Goal: Navigation & Orientation: Find specific page/section

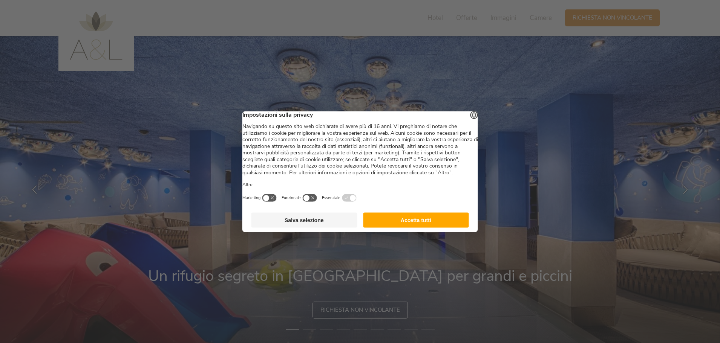
click at [417, 228] on button "Accetta tutti" at bounding box center [416, 219] width 106 height 15
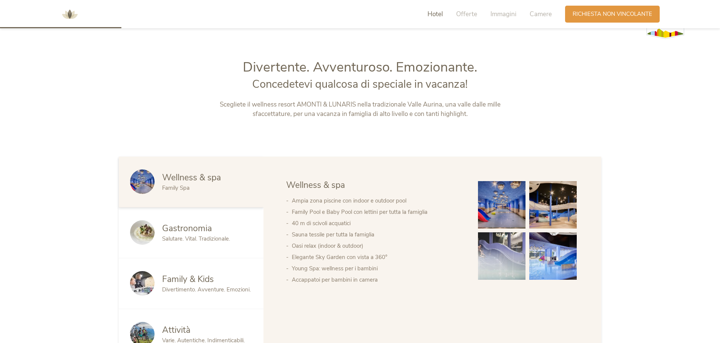
scroll to position [452, 0]
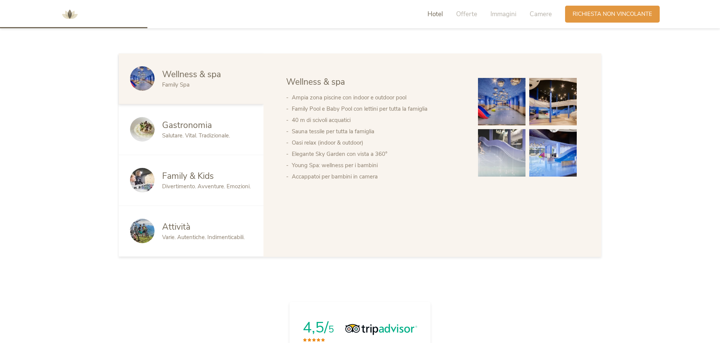
click at [512, 90] on img at bounding box center [501, 101] width 47 height 47
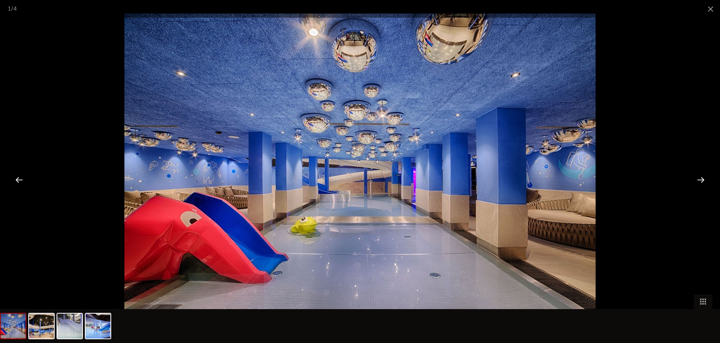
click at [695, 175] on div at bounding box center [700, 179] width 23 height 23
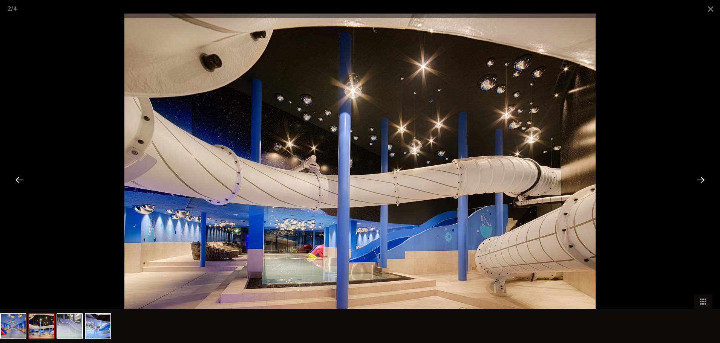
click at [695, 175] on div at bounding box center [700, 179] width 23 height 23
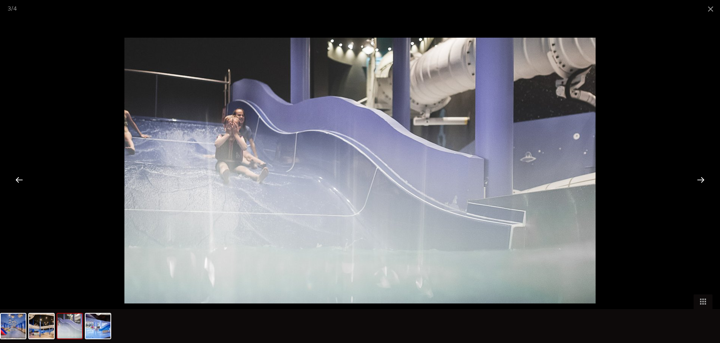
click at [695, 175] on div at bounding box center [700, 179] width 23 height 23
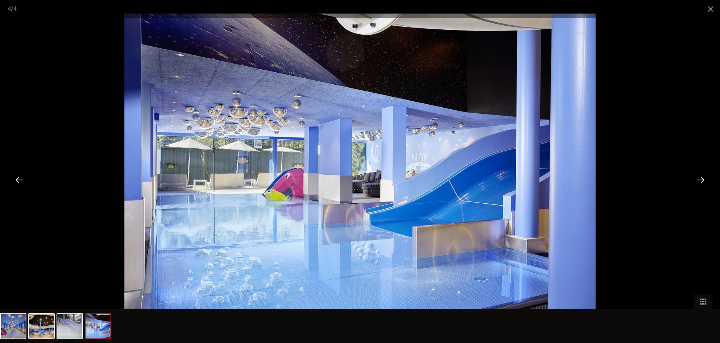
click at [695, 175] on div at bounding box center [700, 179] width 23 height 23
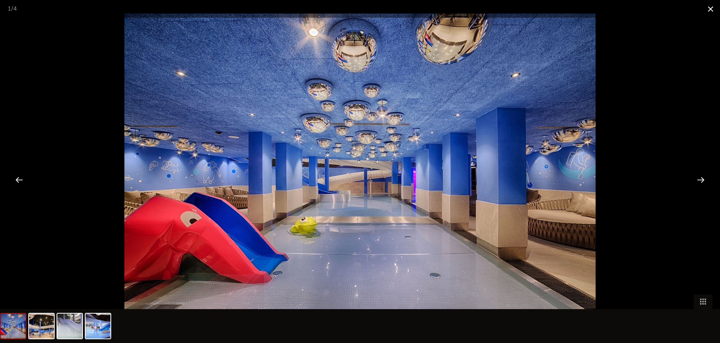
click at [710, 11] on span at bounding box center [710, 9] width 19 height 18
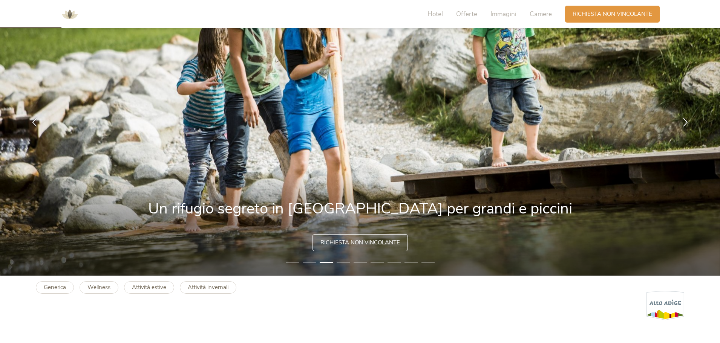
scroll to position [0, 0]
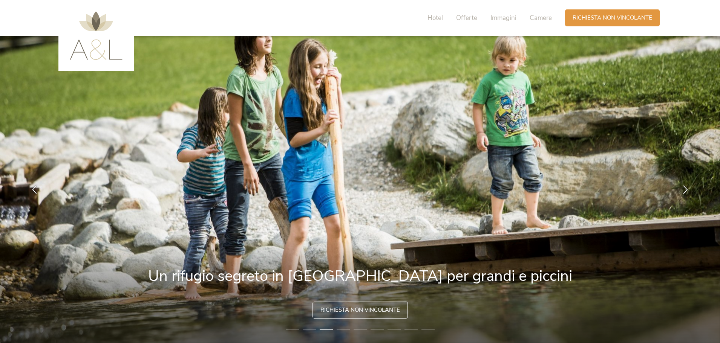
click at [101, 41] on img at bounding box center [96, 35] width 53 height 49
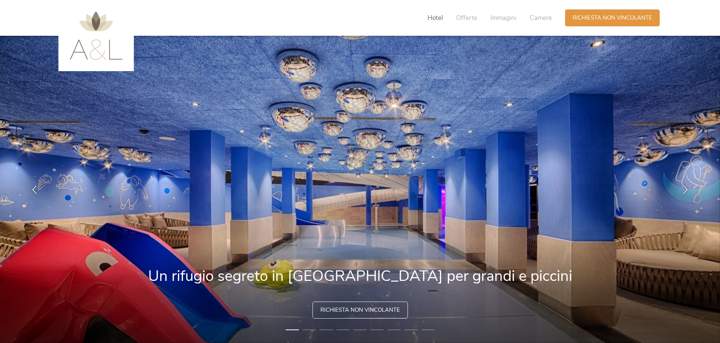
click at [435, 20] on span "Hotel" at bounding box center [434, 18] width 15 height 9
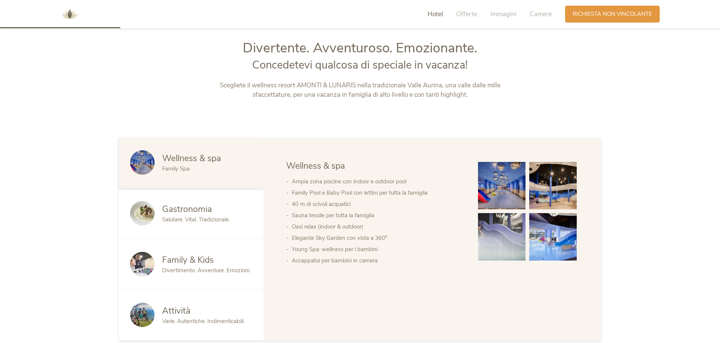
scroll to position [369, 0]
